Goal: Task Accomplishment & Management: Use online tool/utility

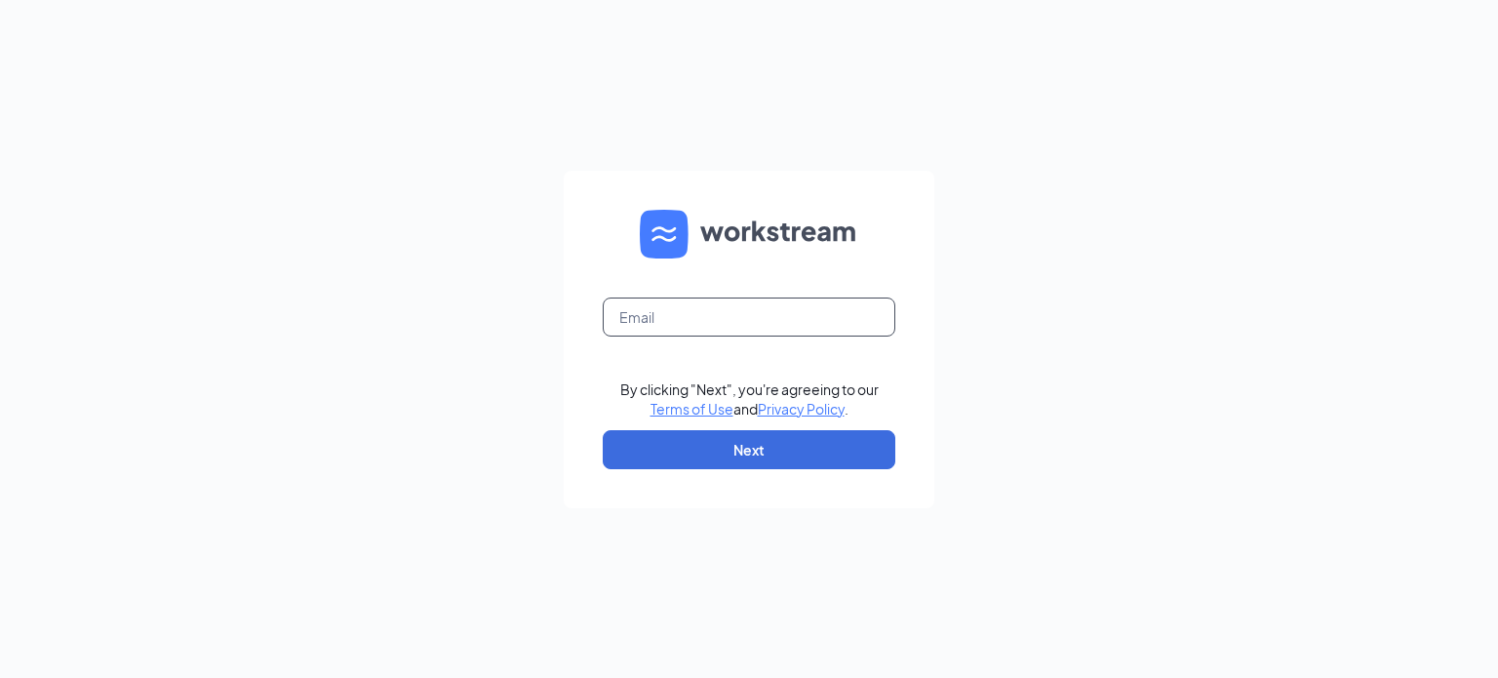
drag, startPoint x: 735, startPoint y: 273, endPoint x: 728, endPoint y: 307, distance: 34.8
click at [738, 282] on form "By clicking "Next", you're agreeing to our Terms of Use and Privacy Policy . Ne…" at bounding box center [749, 339] width 370 height 337
click at [726, 308] on input "text" at bounding box center [749, 316] width 292 height 39
type input "safire.harter.nbc@gmail.com"
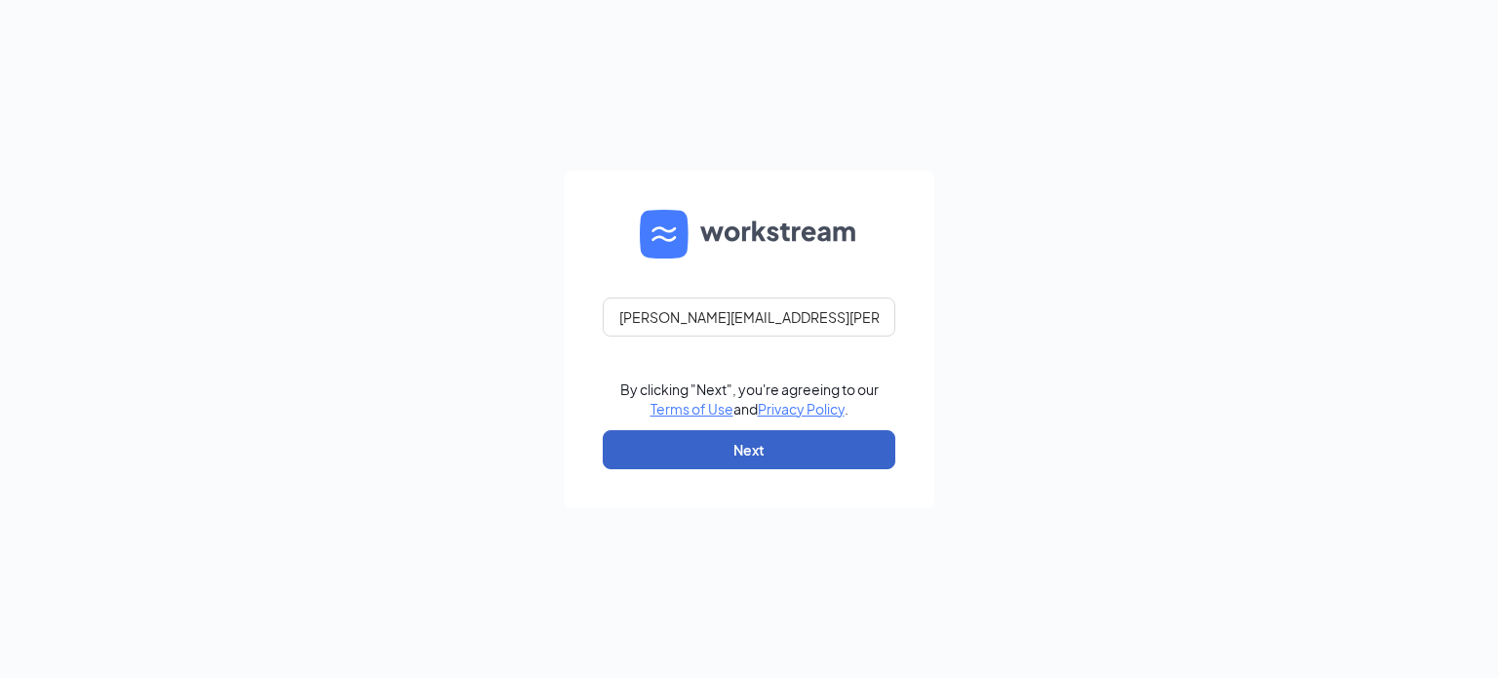
click at [760, 440] on button "Next" at bounding box center [749, 449] width 292 height 39
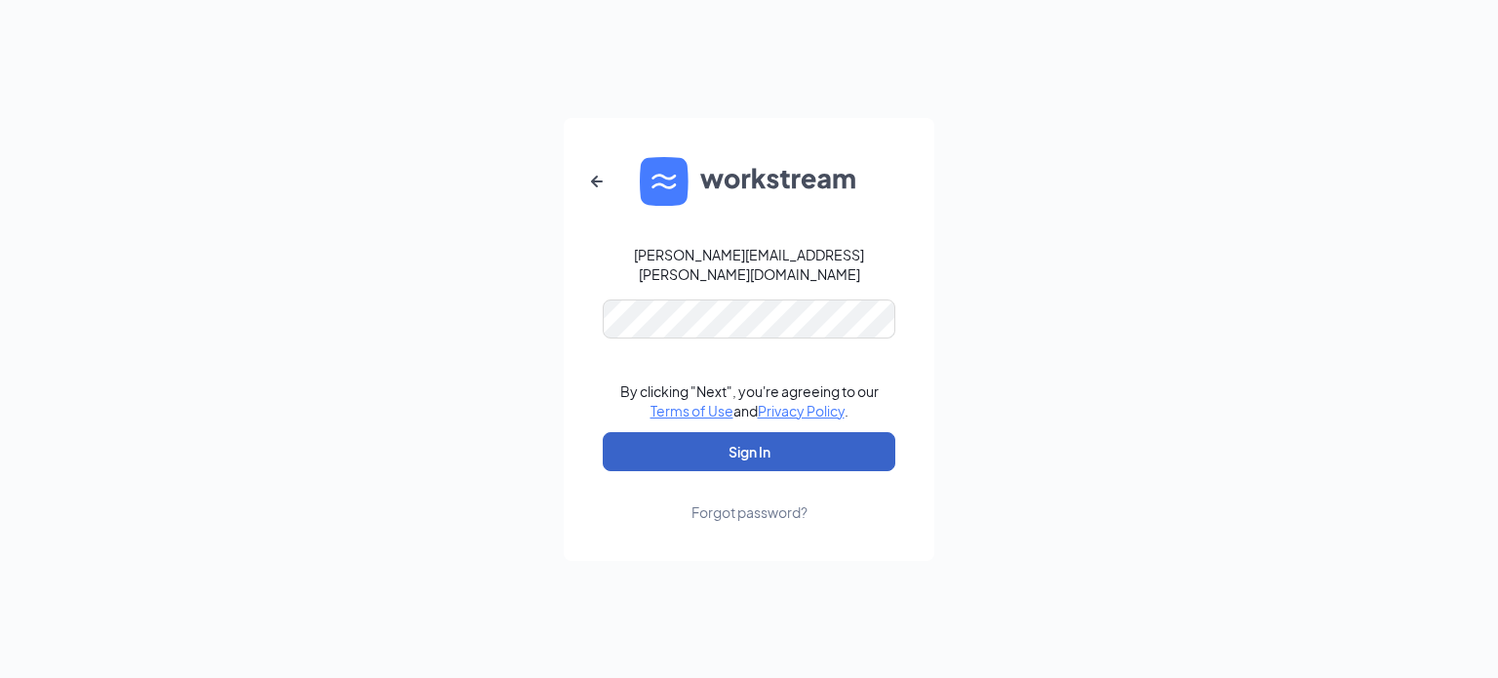
click at [748, 432] on button "Sign In" at bounding box center [749, 451] width 292 height 39
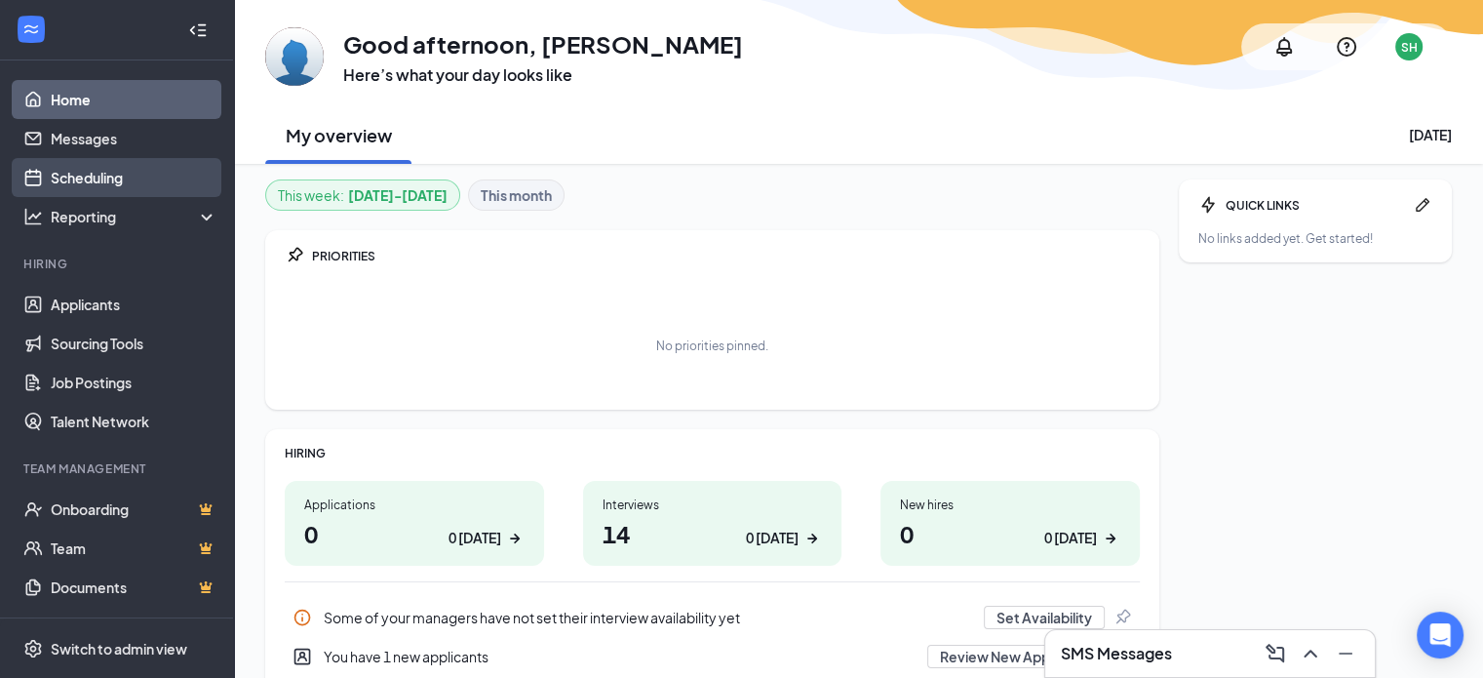
click at [73, 167] on link "Scheduling" at bounding box center [134, 177] width 167 height 39
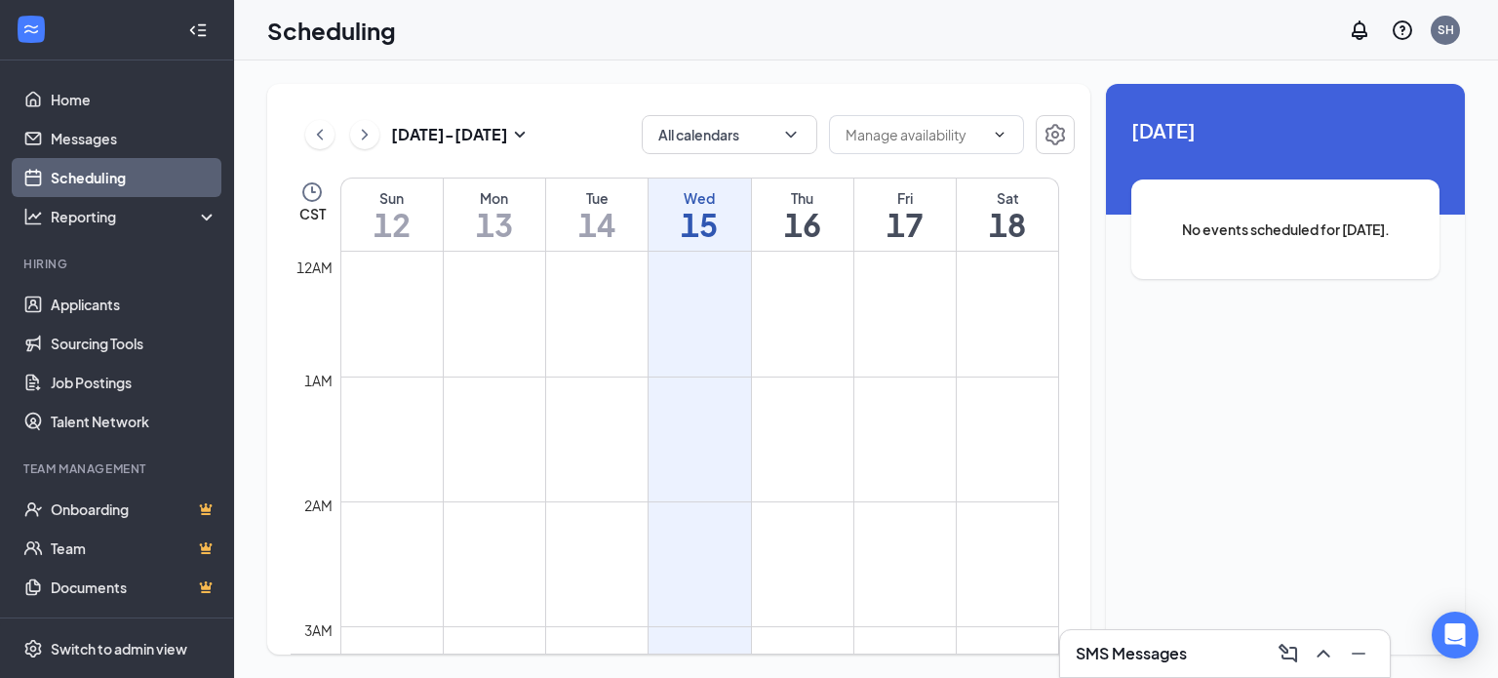
click at [378, 139] on div "[DATE] - [DATE]" at bounding box center [418, 134] width 226 height 39
click at [371, 136] on icon "ChevronRight" at bounding box center [364, 134] width 19 height 23
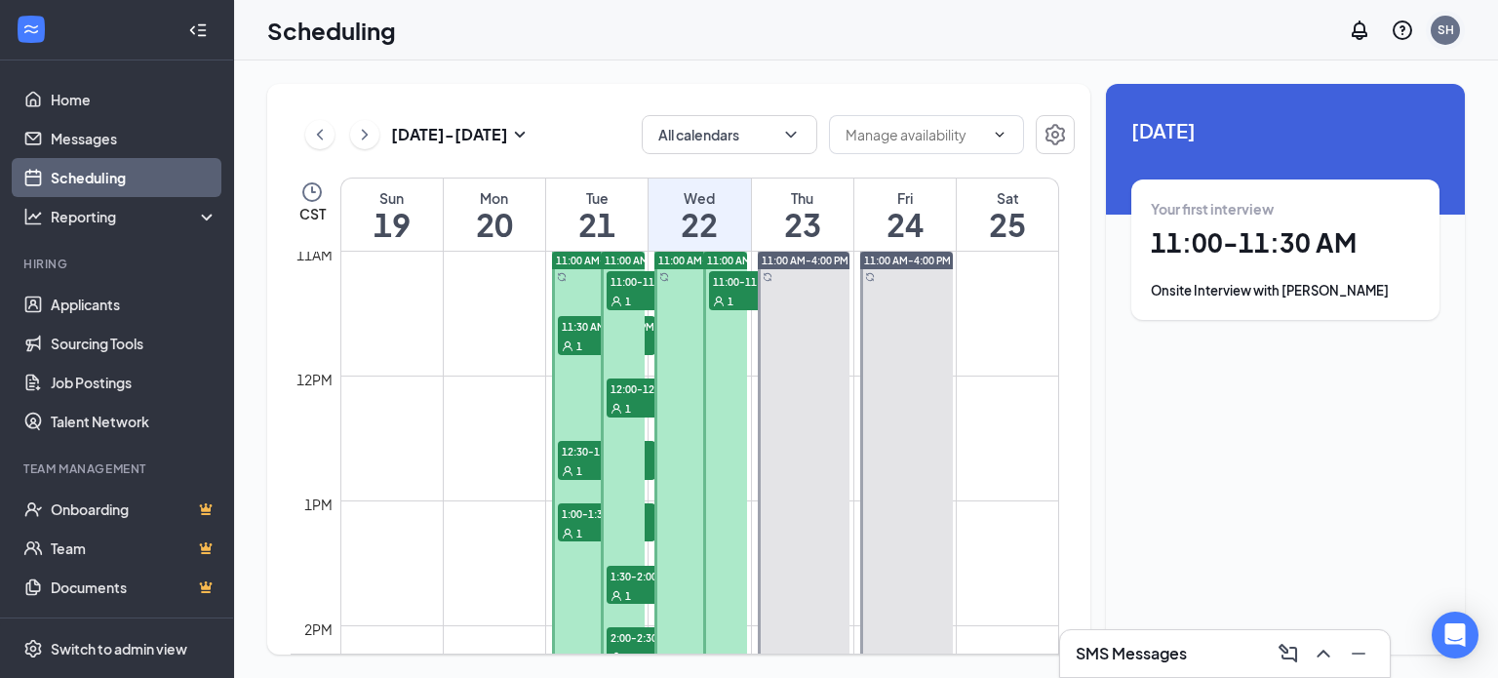
scroll to position [1374, 0]
drag, startPoint x: 1932, startPoint y: 16, endPoint x: 1010, endPoint y: 50, distance: 922.9
click at [1010, 50] on div "Scheduling SH" at bounding box center [866, 30] width 1264 height 60
